Goal: Task Accomplishment & Management: Manage account settings

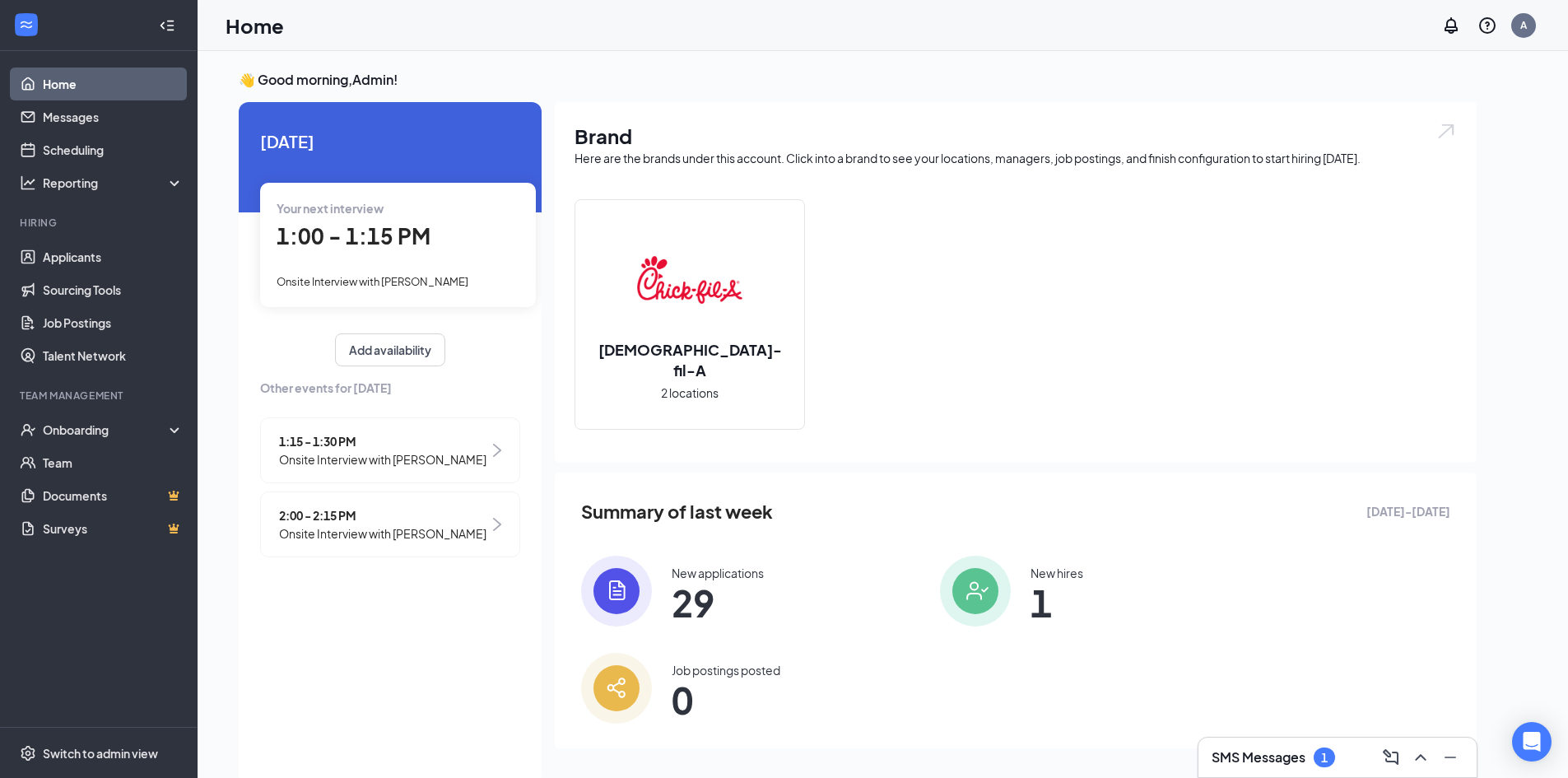
click at [336, 218] on div "Your next interview 1:00 - 1:15 PM Onsite Interview with [PERSON_NAME]" at bounding box center [397, 244] width 275 height 123
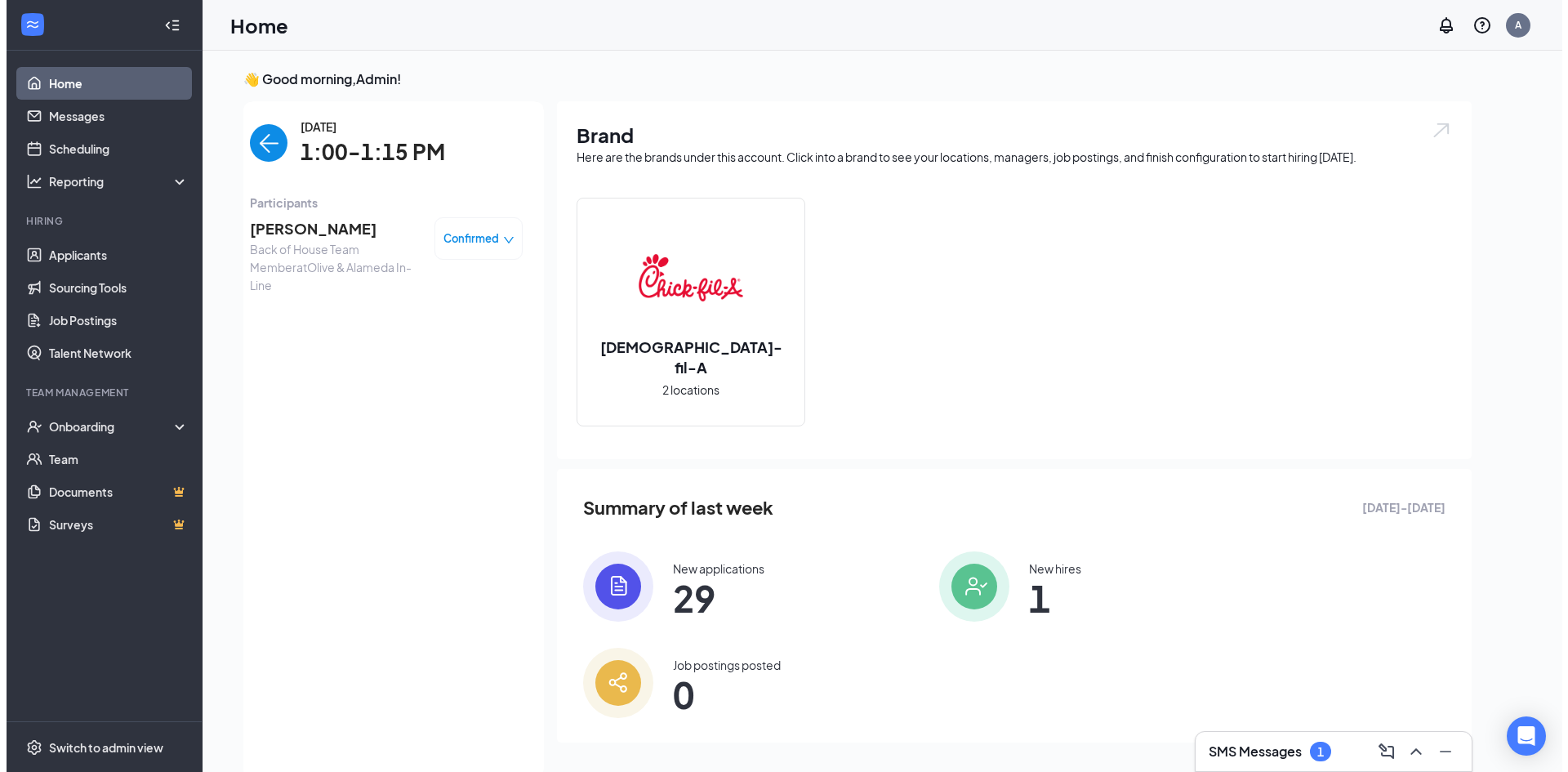
scroll to position [7, 0]
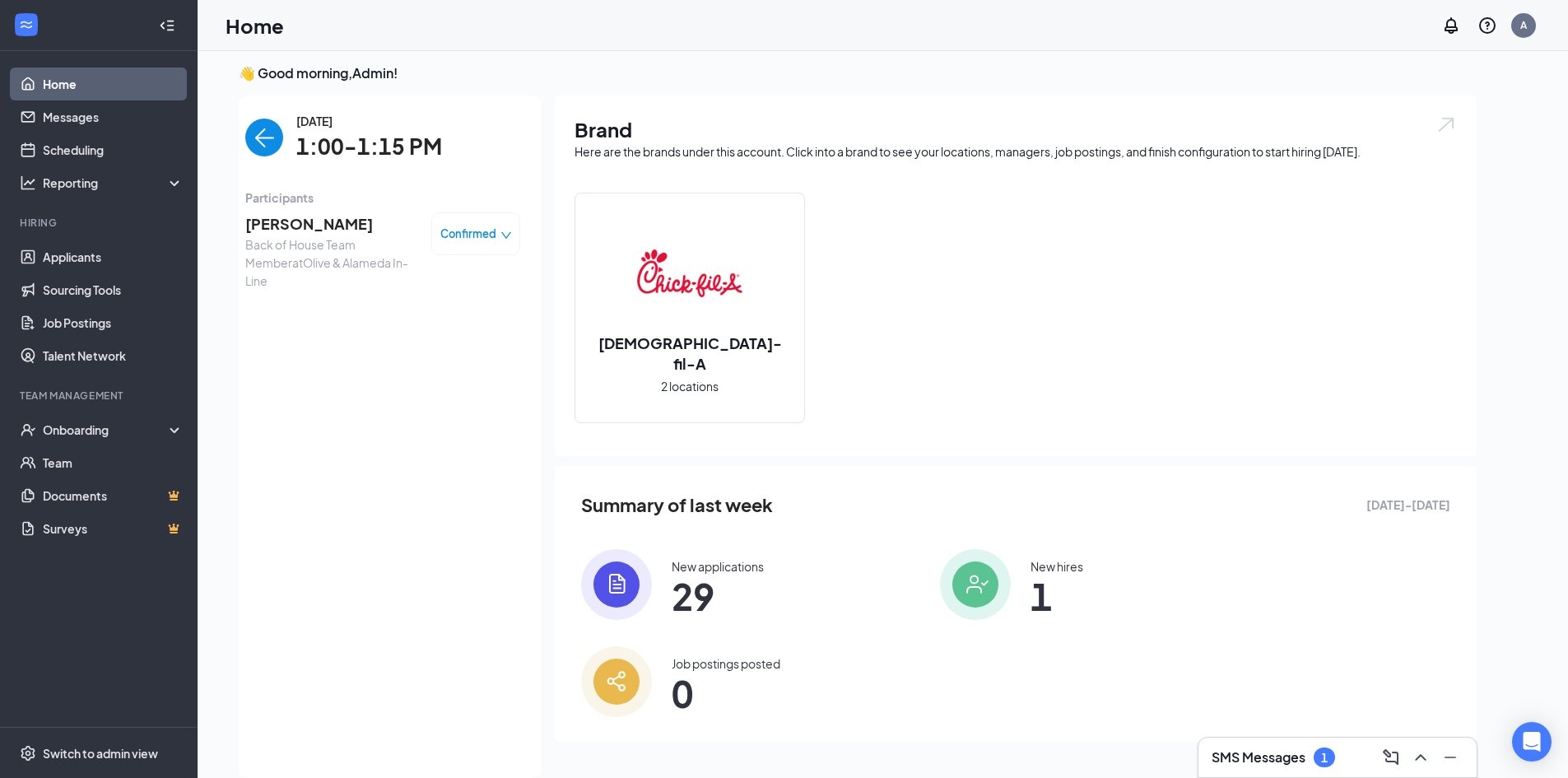
click at [316, 221] on span "[PERSON_NAME]" at bounding box center [331, 224] width 173 height 23
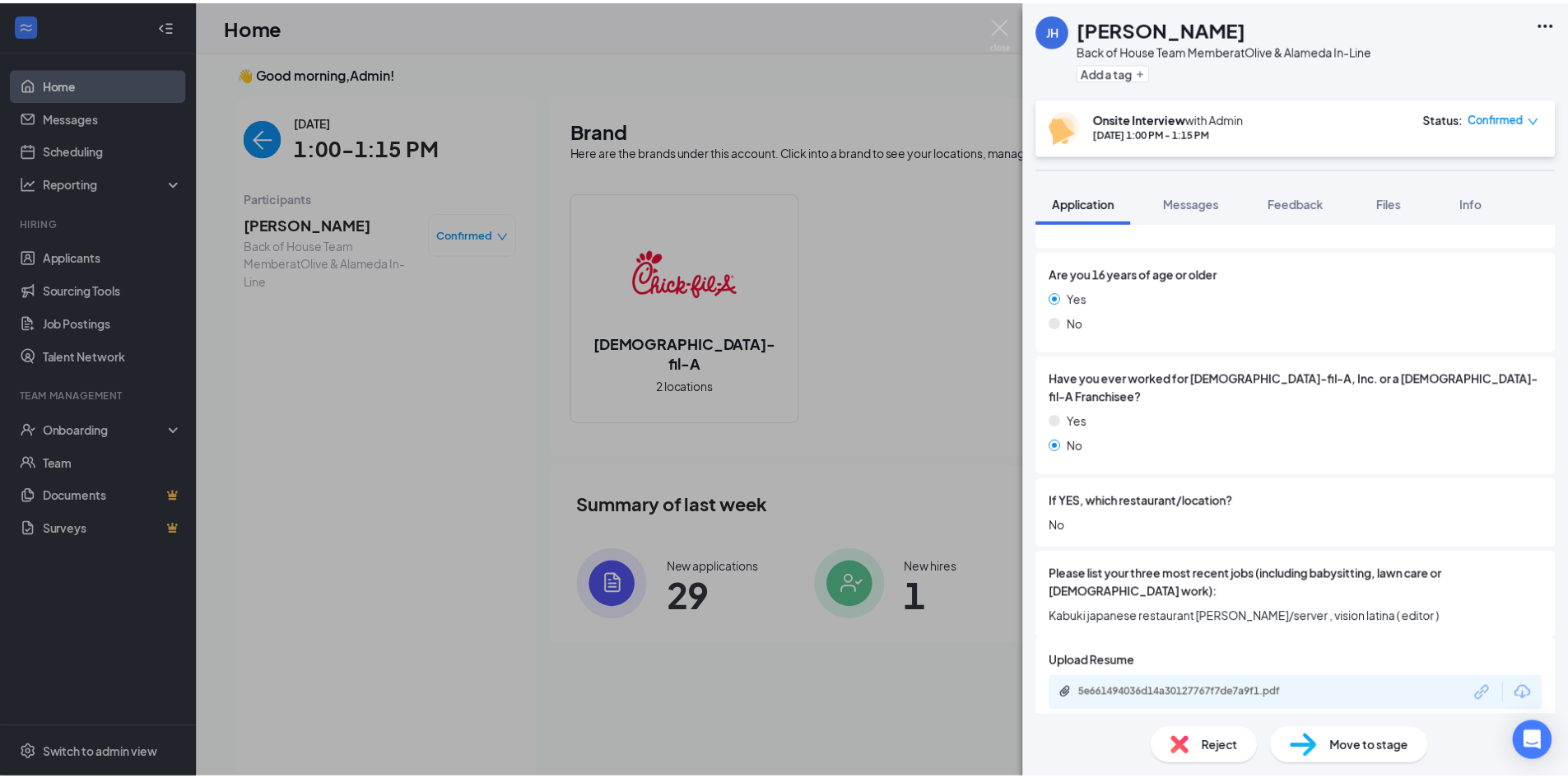
scroll to position [576, 0]
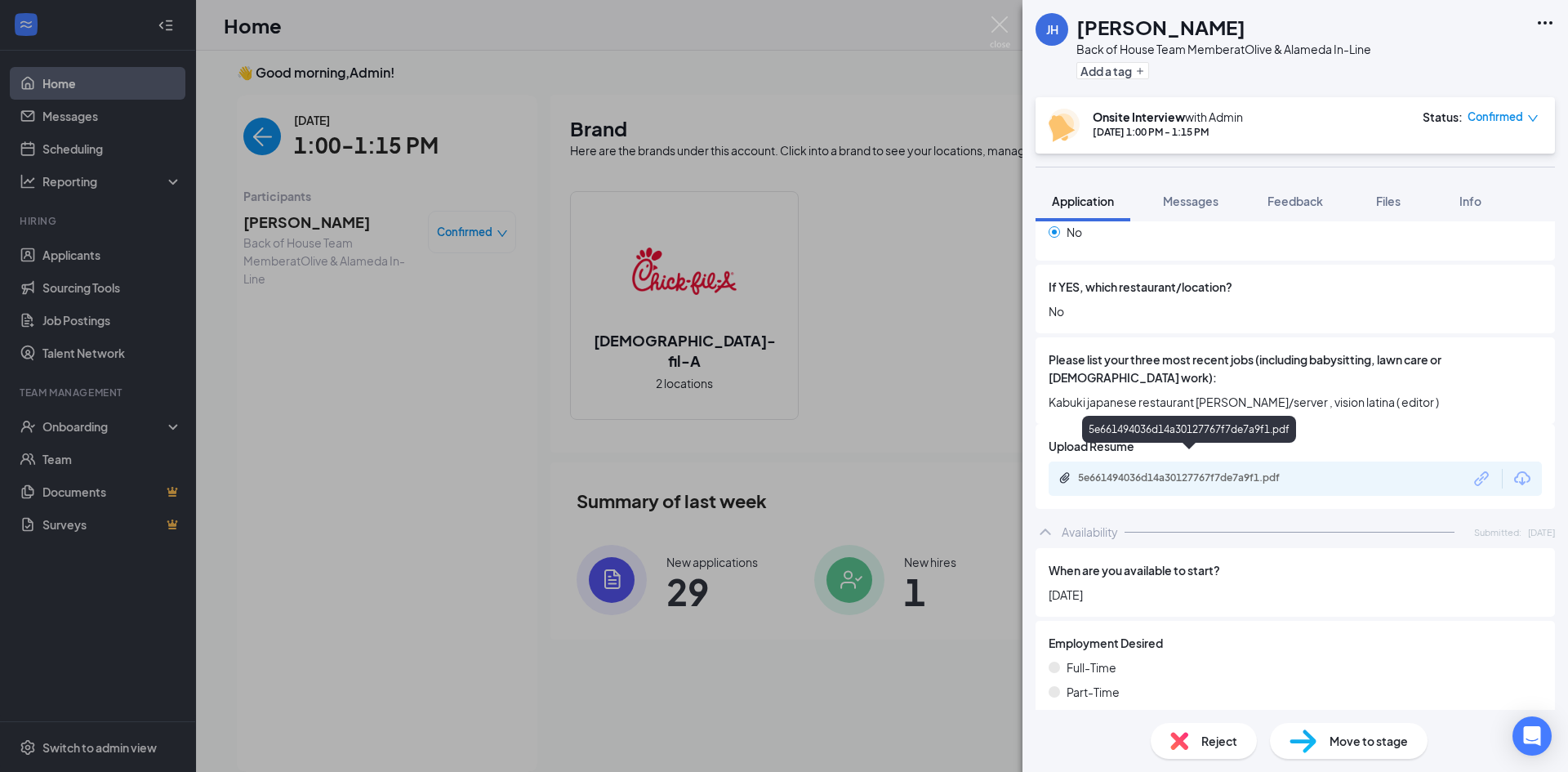
click at [1178, 471] on div "5e661494036d14a30127767f7de7a9f1.pdf" at bounding box center [1193, 478] width 229 height 13
click at [1009, 22] on img at bounding box center [1000, 32] width 21 height 32
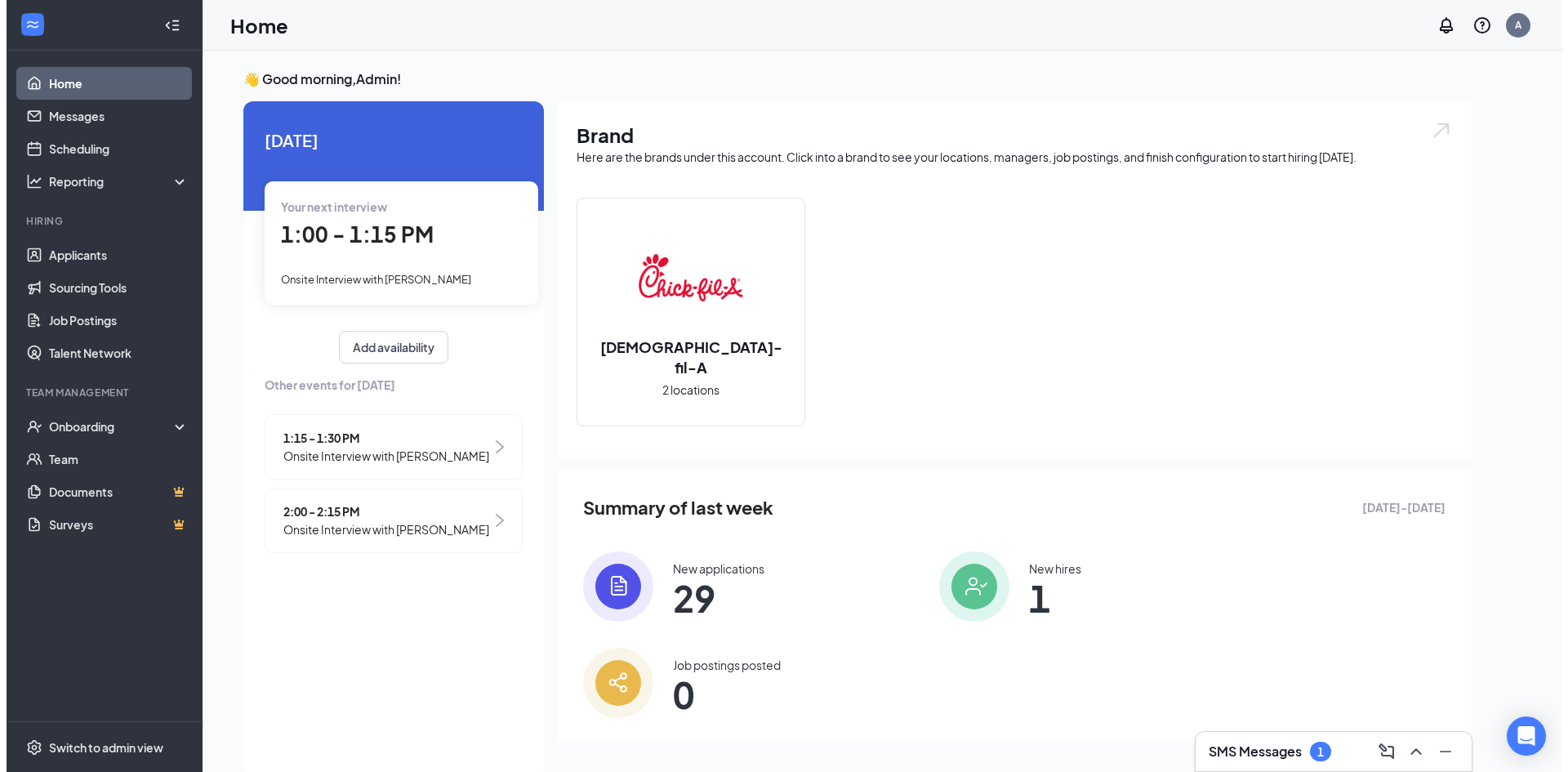
scroll to position [7, 0]
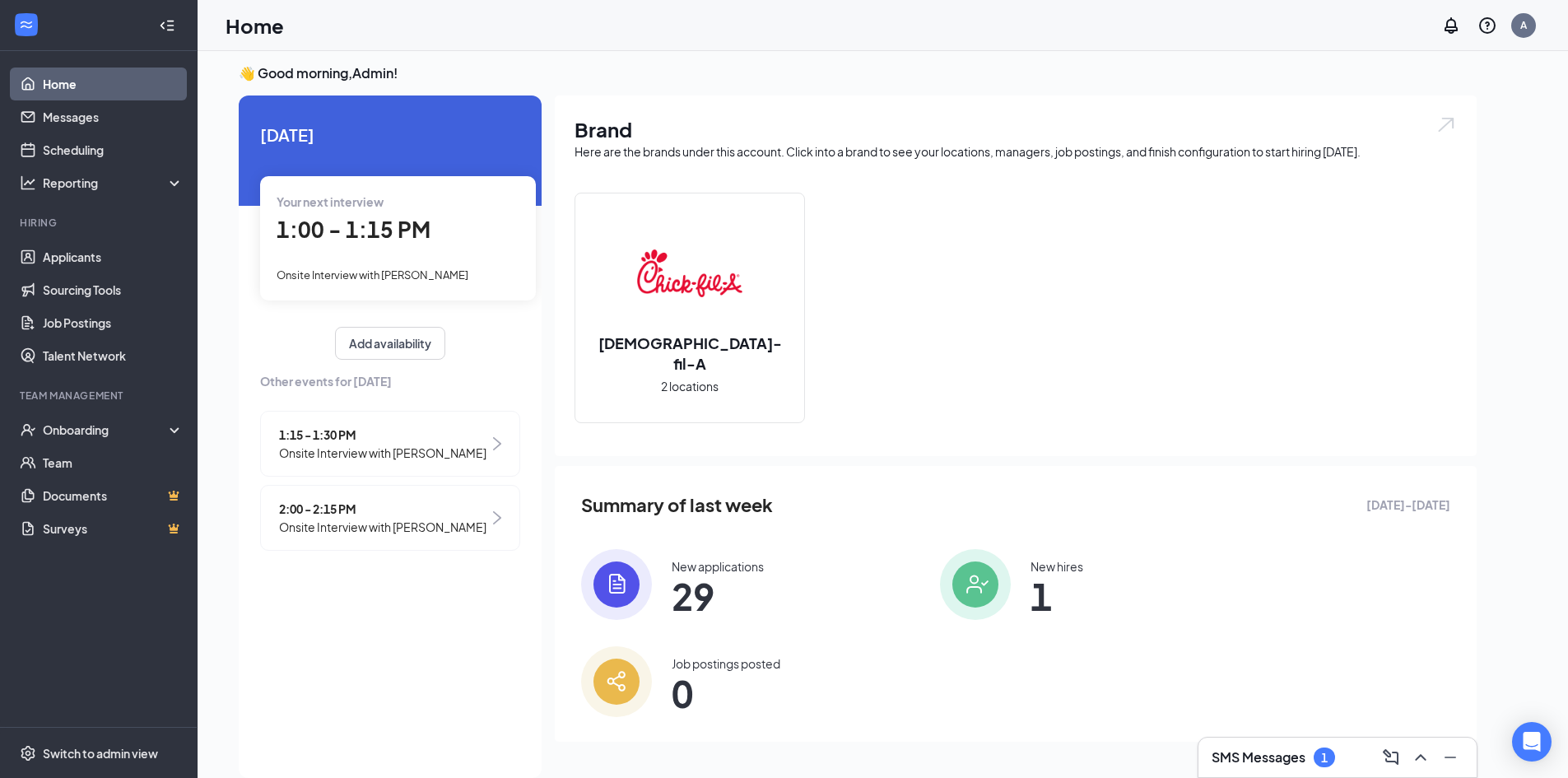
click at [441, 461] on span "Onsite Interview with [PERSON_NAME]" at bounding box center [383, 452] width 208 height 18
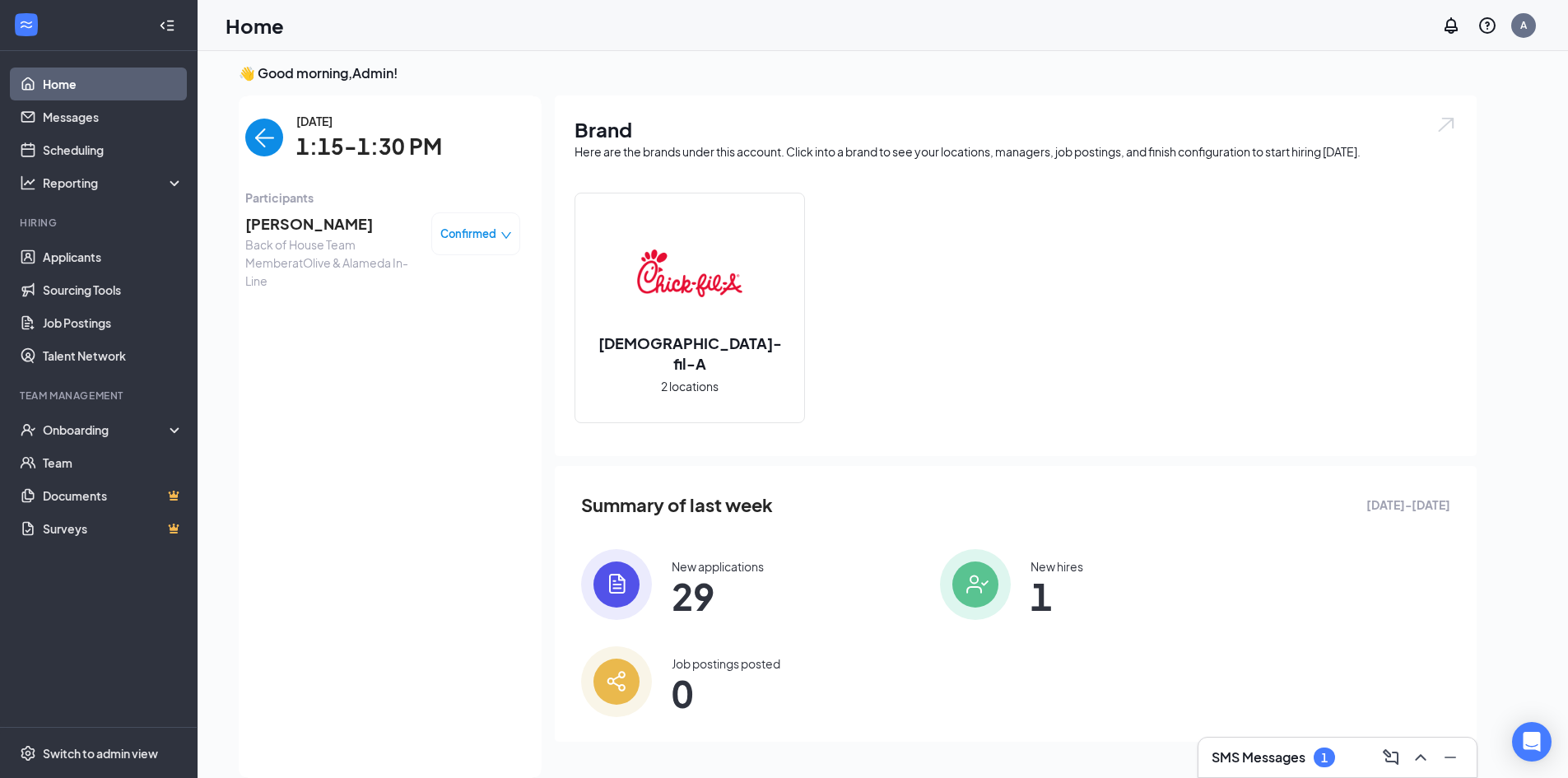
click at [358, 222] on span "[PERSON_NAME]" at bounding box center [331, 224] width 173 height 23
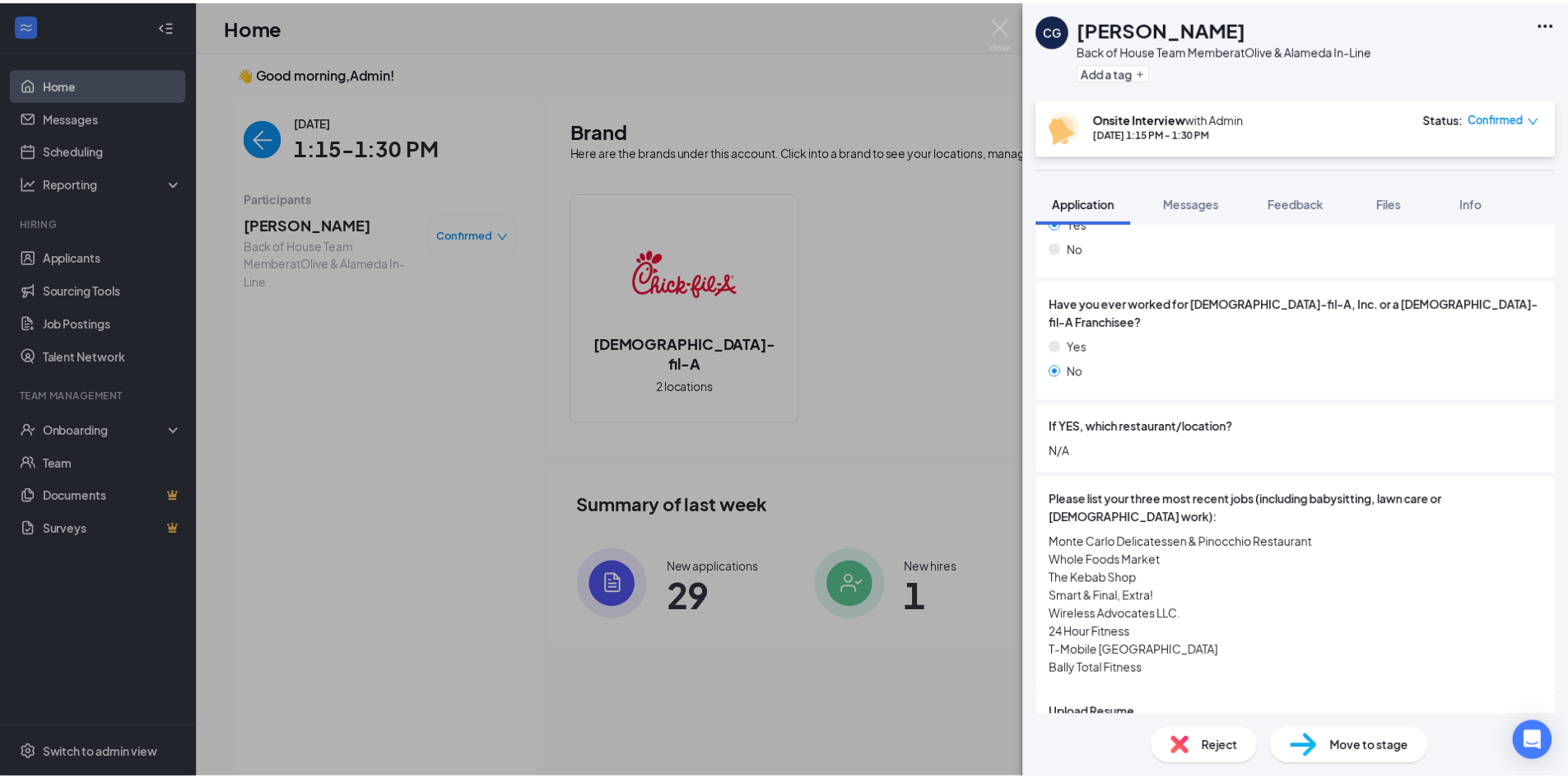
scroll to position [576, 0]
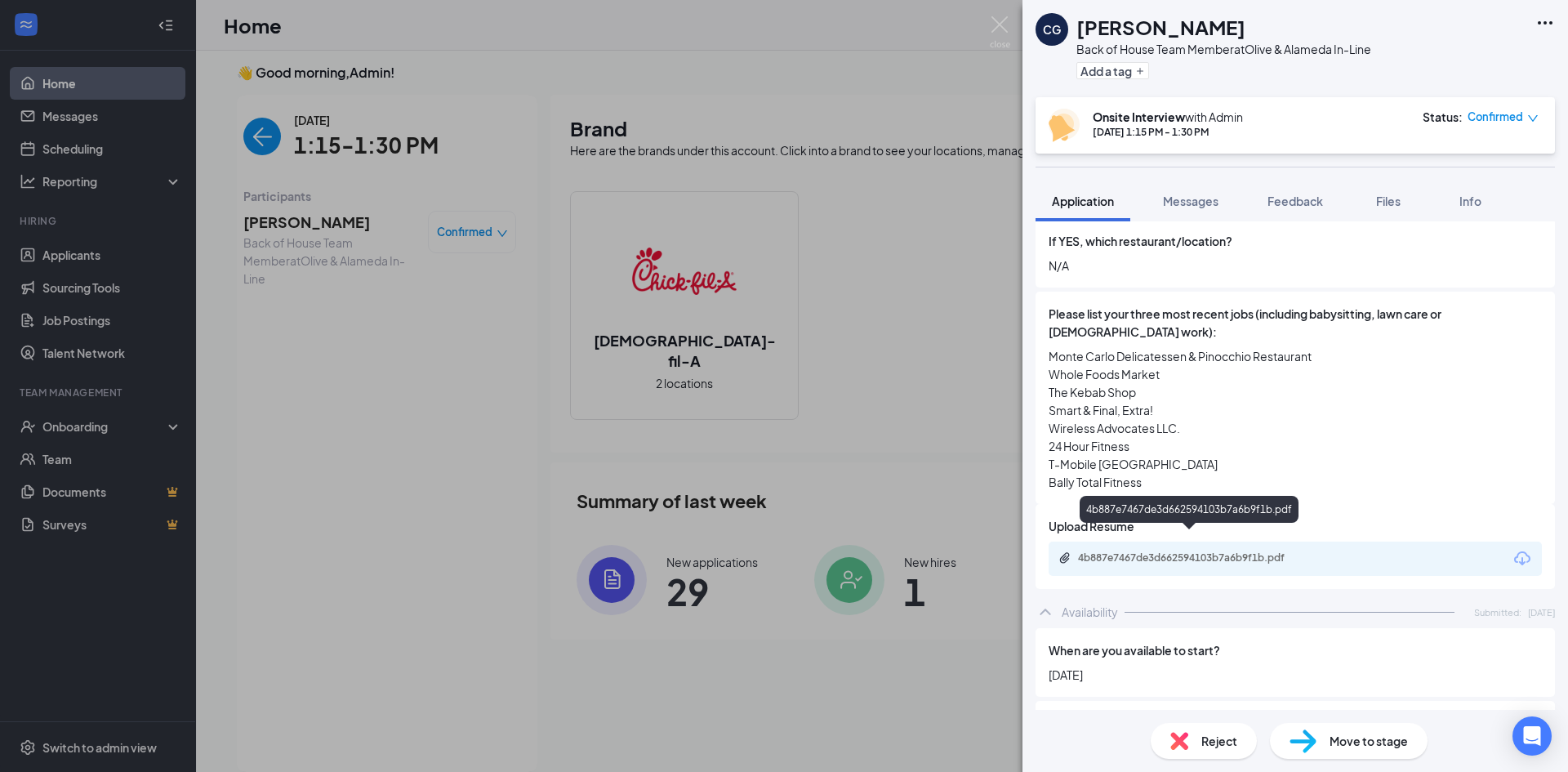
click at [1229, 552] on div "4b887e7467de3d662594103b7a6b9f1b.pdf" at bounding box center [1193, 558] width 229 height 13
click at [995, 24] on img at bounding box center [1000, 32] width 21 height 32
